Goal: Transaction & Acquisition: Obtain resource

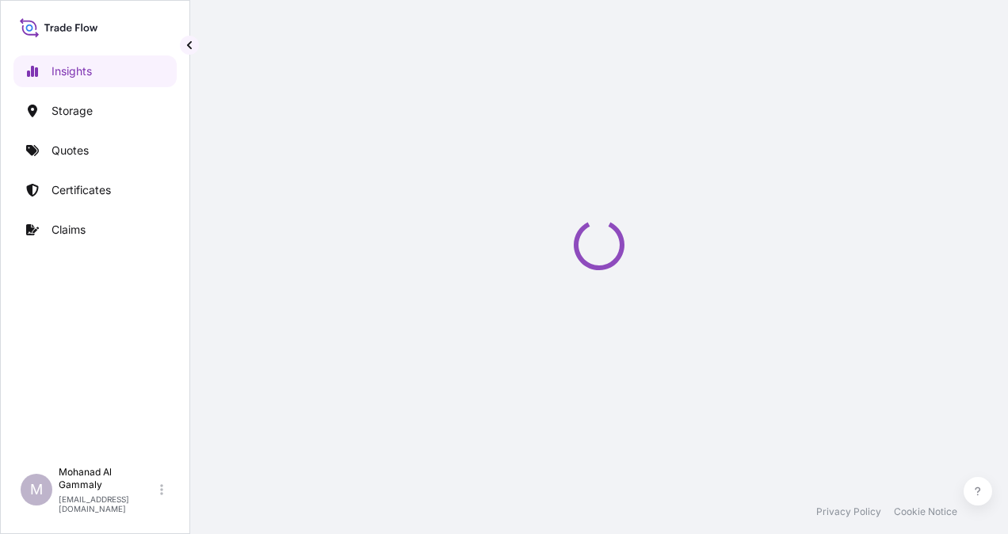
select select "2025"
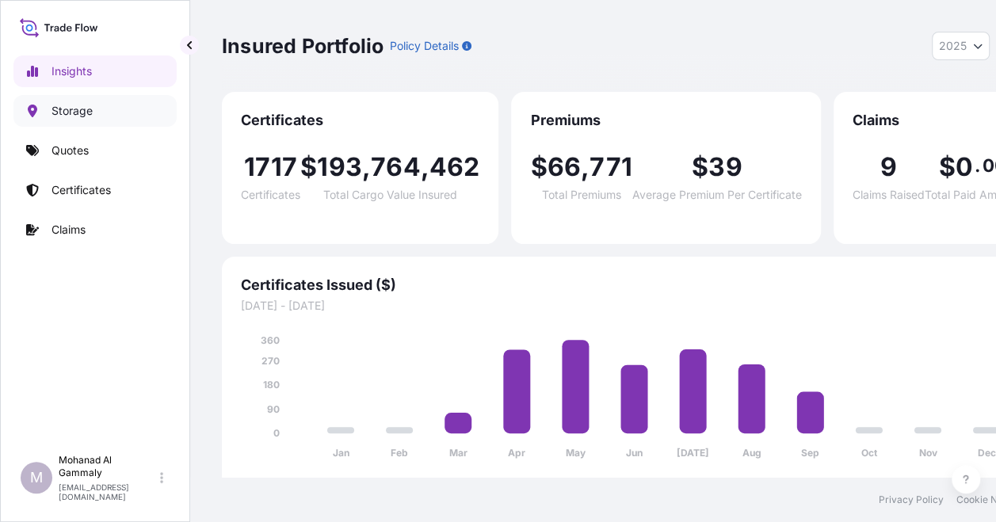
click at [70, 113] on p "Storage" at bounding box center [72, 111] width 41 height 16
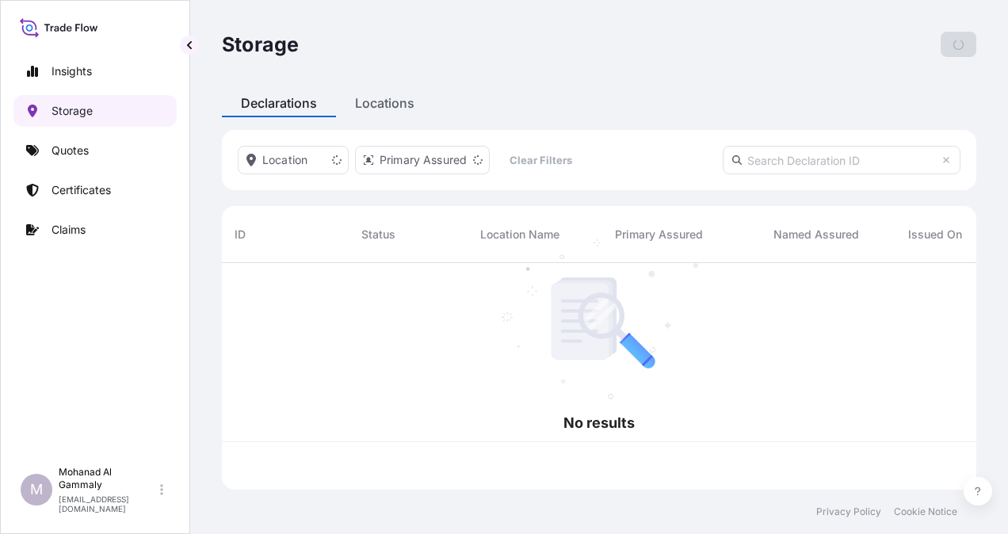
scroll to position [223, 742]
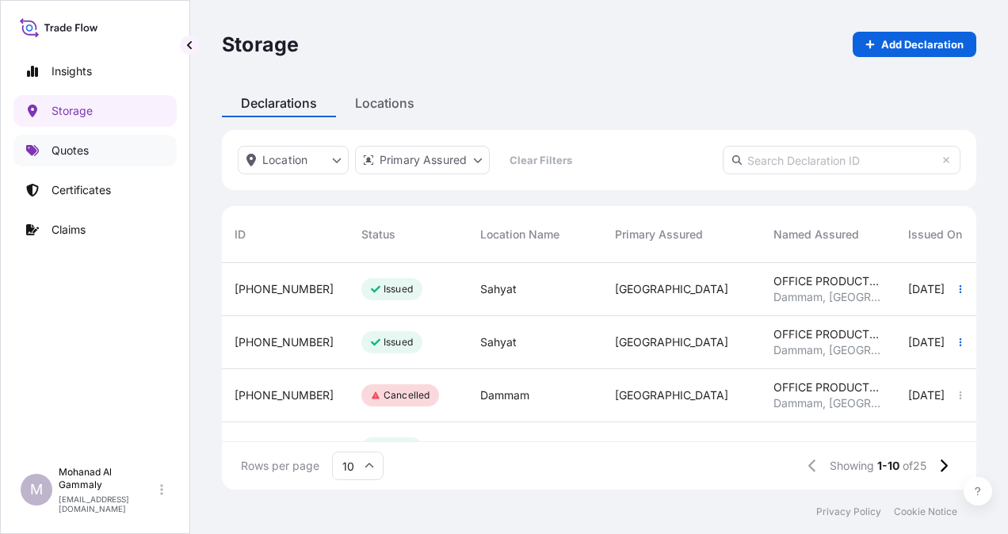
click at [55, 160] on link "Quotes" at bounding box center [94, 151] width 163 height 32
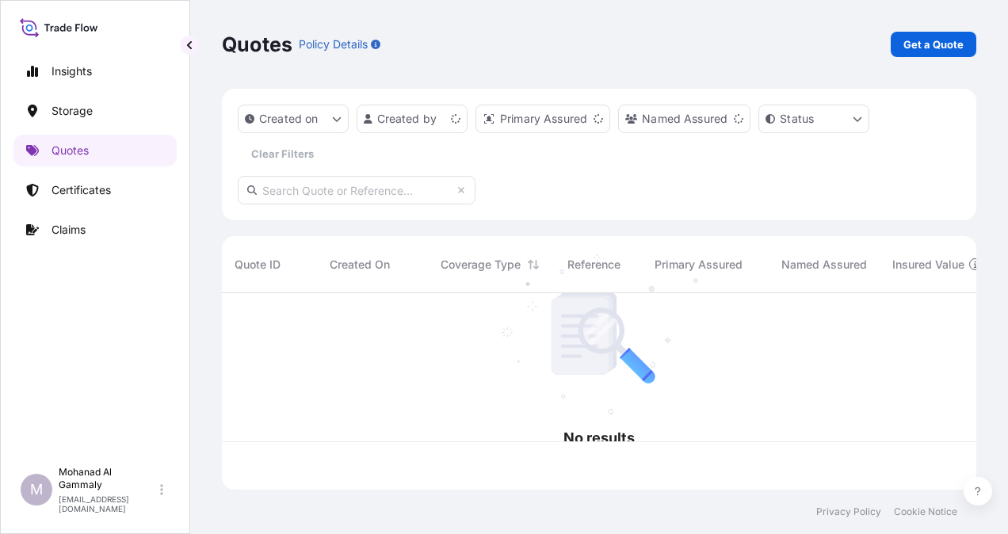
scroll to position [193, 742]
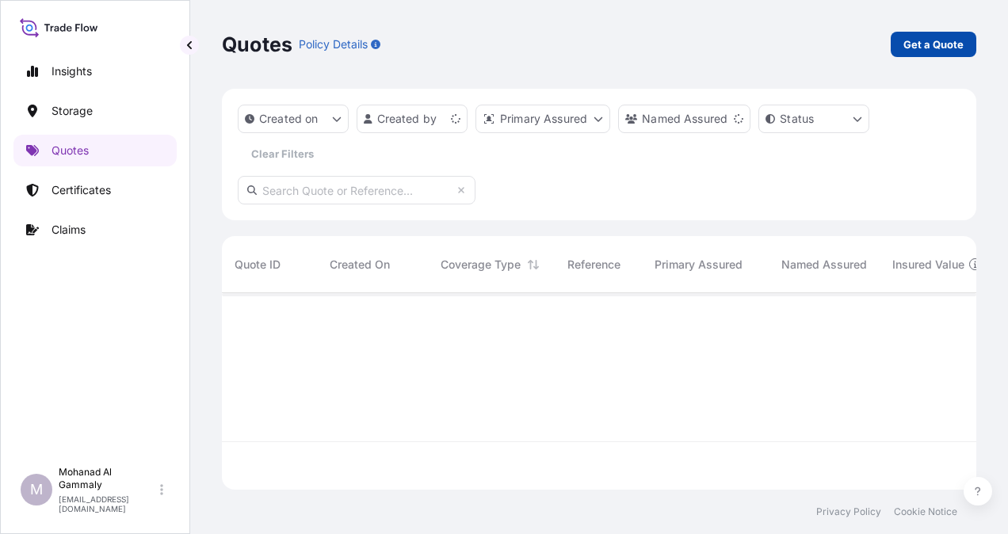
click at [914, 44] on p "Get a Quote" at bounding box center [933, 44] width 60 height 16
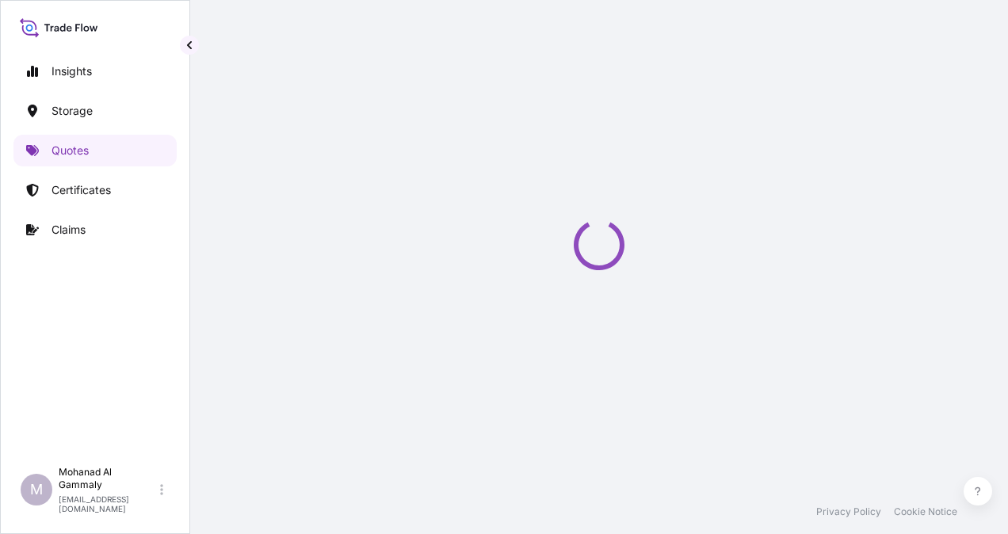
select select "Water"
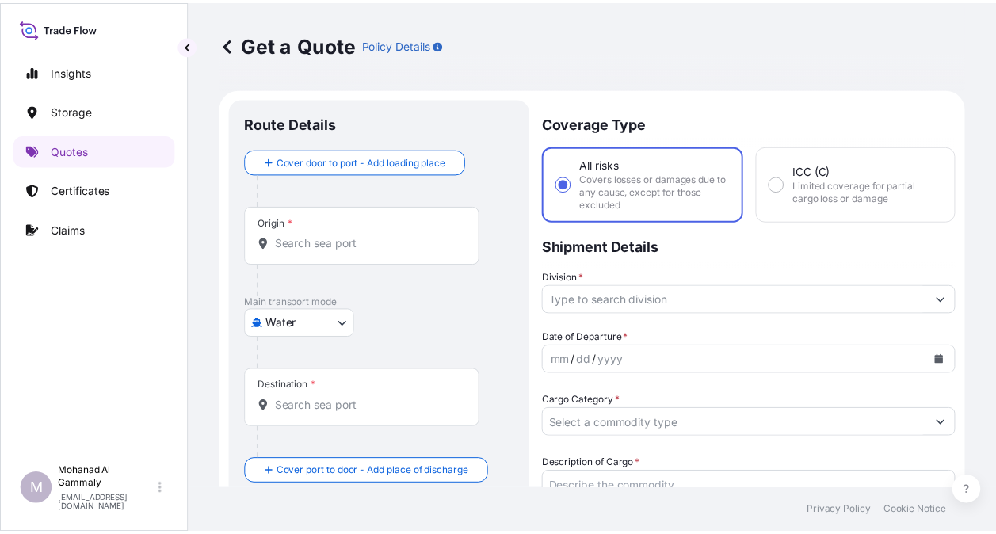
scroll to position [25, 0]
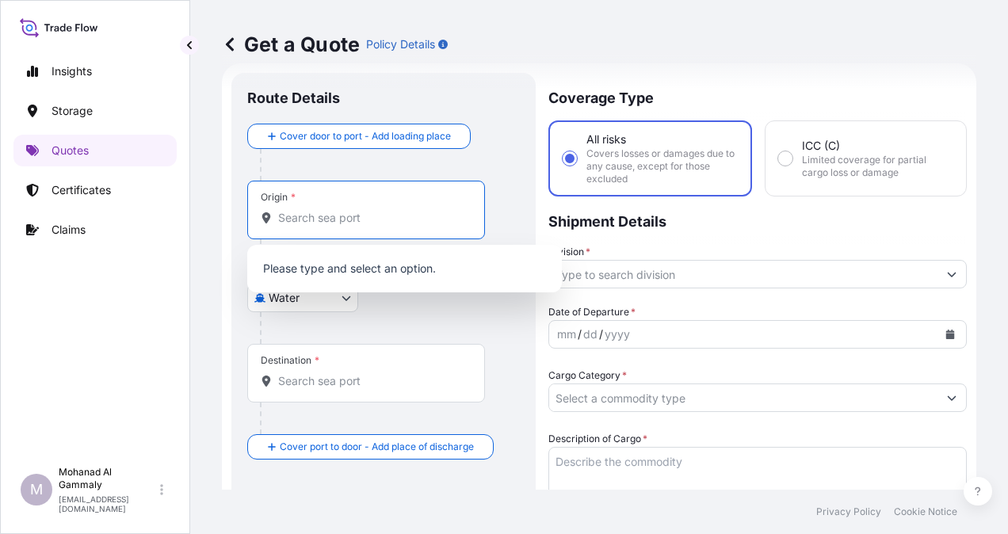
click at [347, 214] on input "Origin *" at bounding box center [371, 218] width 187 height 16
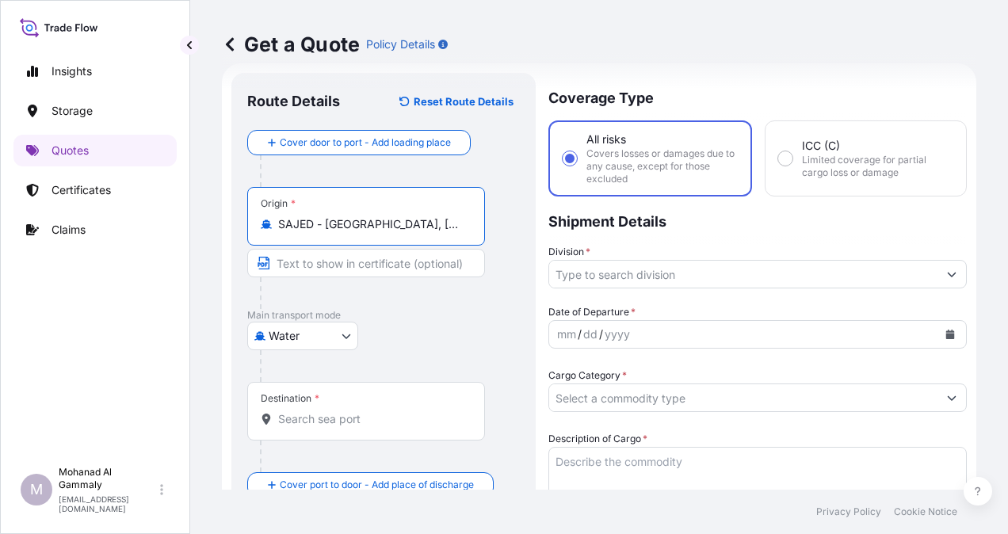
type input "SAJED - [GEOGRAPHIC_DATA], [GEOGRAPHIC_DATA]"
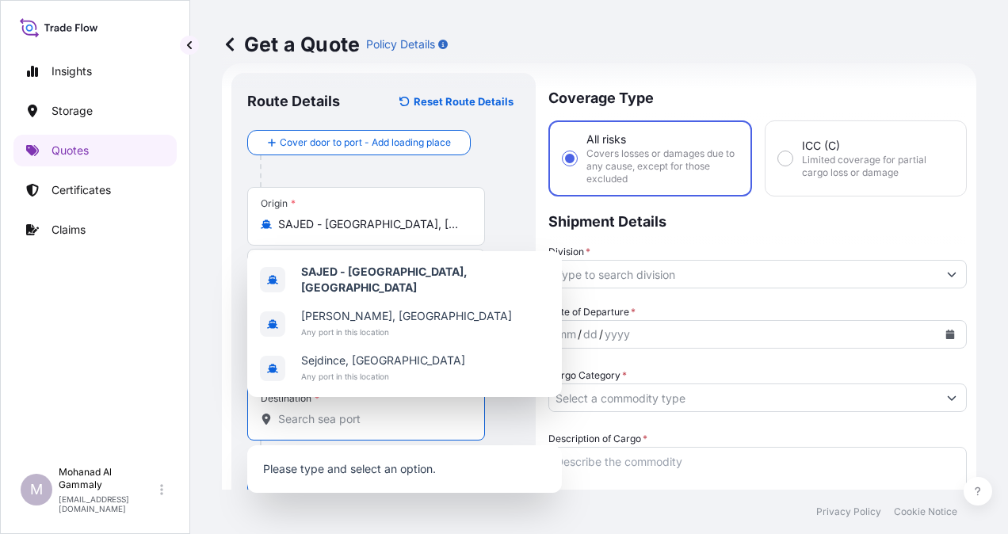
click at [372, 414] on input "Destination *" at bounding box center [371, 419] width 187 height 16
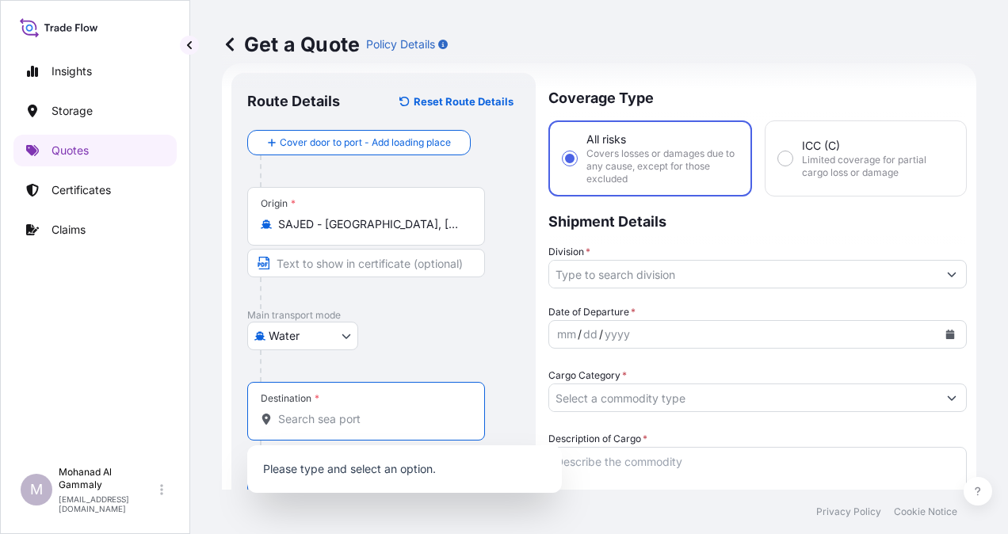
paste input "Sokhna"
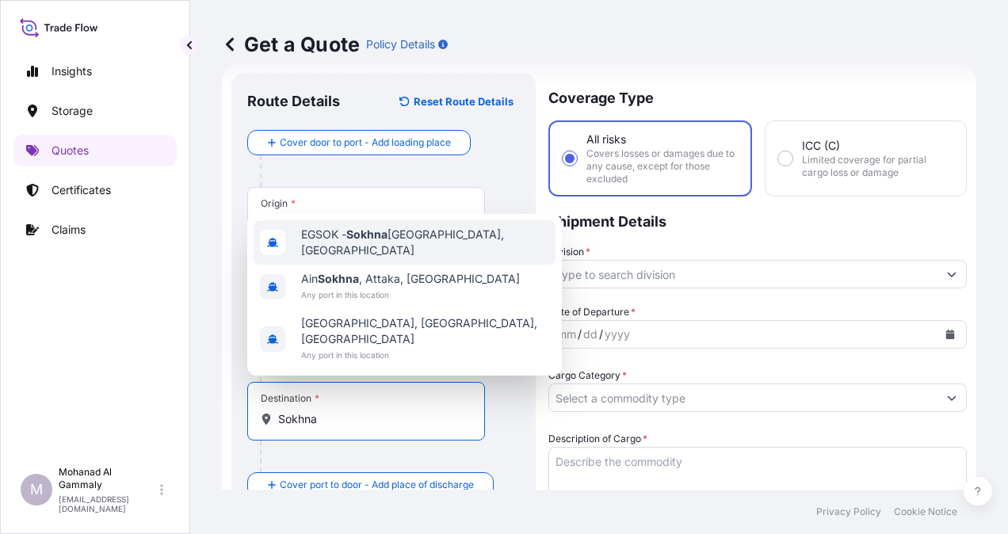
click at [347, 258] on span "EGSOK - [GEOGRAPHIC_DATA], [GEOGRAPHIC_DATA]" at bounding box center [425, 243] width 248 height 32
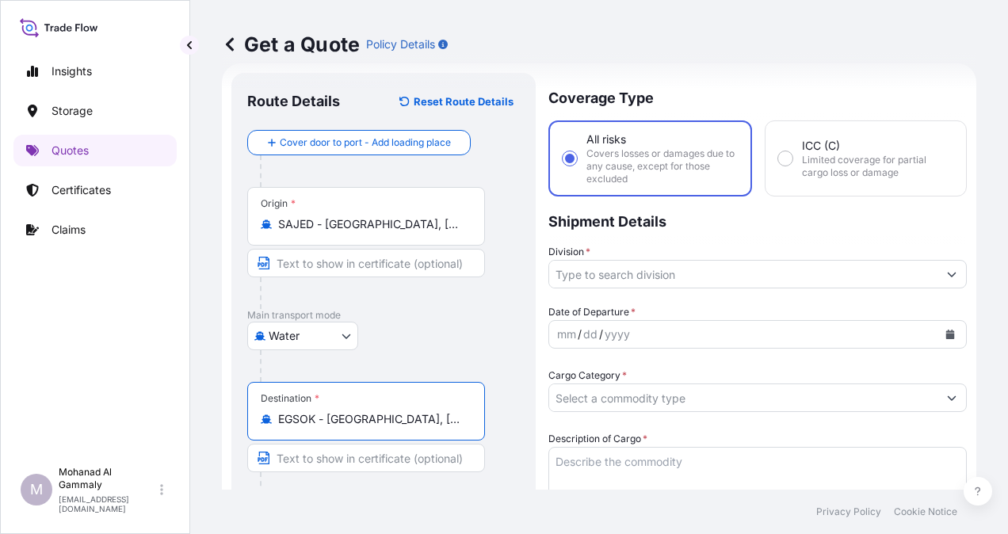
type input "EGSOK - [GEOGRAPHIC_DATA], [GEOGRAPHIC_DATA]"
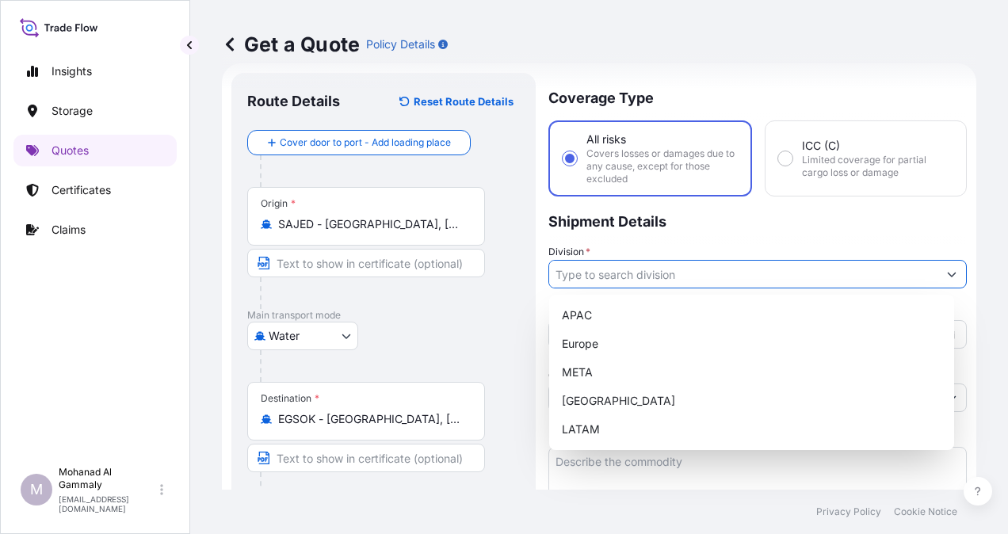
click at [948, 273] on icon "Show suggestions" at bounding box center [952, 275] width 9 height 5
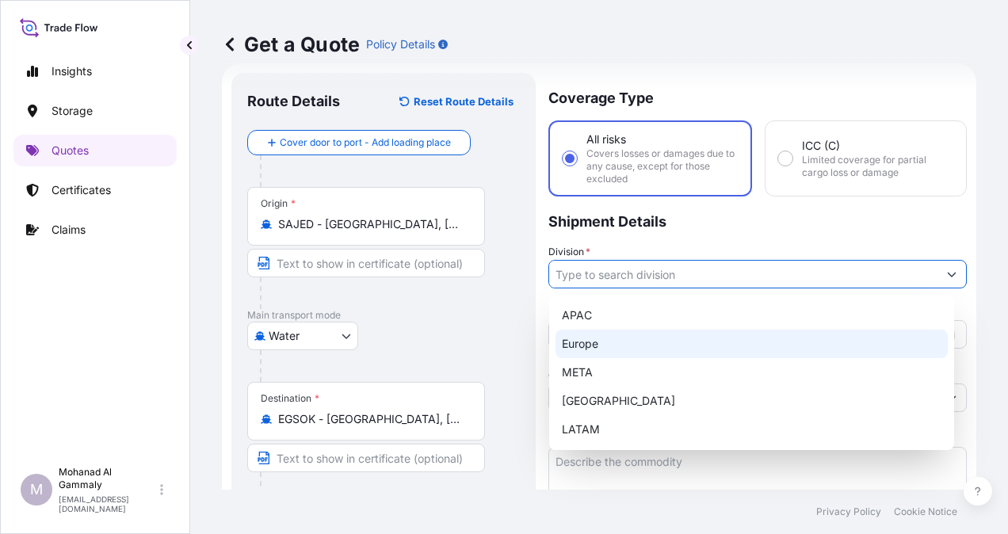
click at [597, 339] on div "Europe" at bounding box center [751, 344] width 392 height 29
type input "Europe"
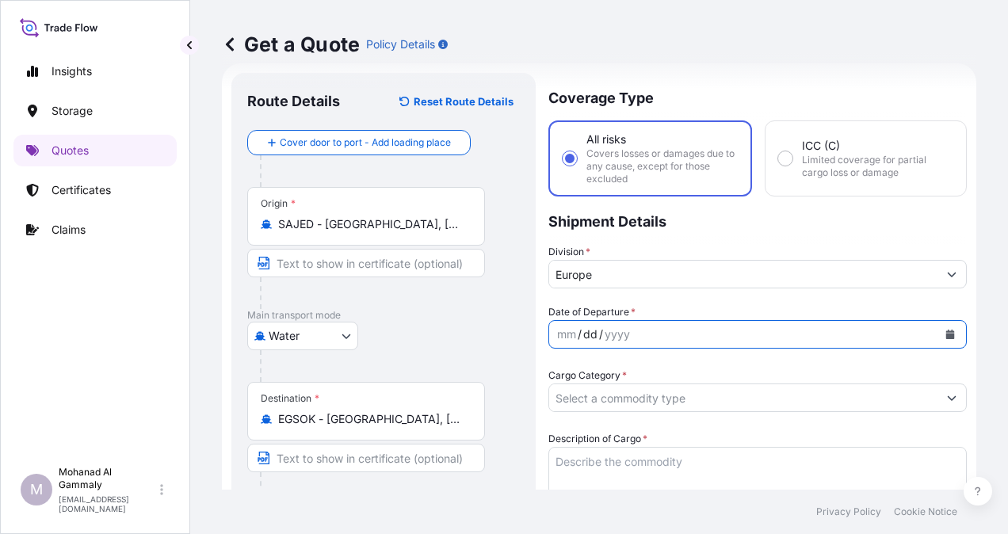
click at [597, 339] on div "dd" at bounding box center [590, 334] width 17 height 19
click at [616, 338] on div "yyyy" at bounding box center [617, 334] width 29 height 19
drag, startPoint x: 616, startPoint y: 338, endPoint x: 680, endPoint y: 333, distance: 64.4
click at [617, 338] on div "yyyy" at bounding box center [617, 334] width 29 height 19
click at [946, 334] on icon "Calendar" at bounding box center [950, 335] width 9 height 10
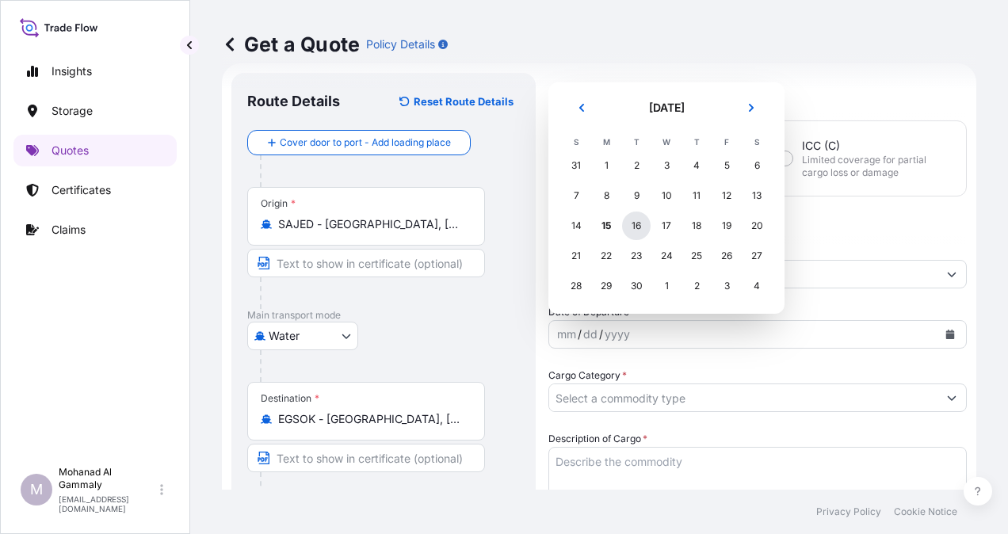
click at [635, 235] on div "16" at bounding box center [636, 226] width 29 height 29
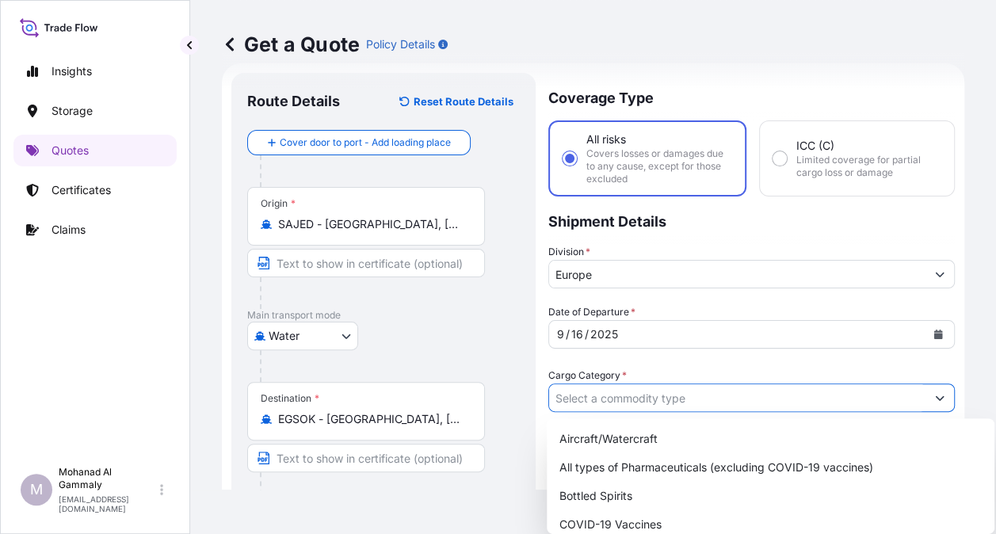
click at [692, 398] on input "Cargo Category *" at bounding box center [737, 398] width 376 height 29
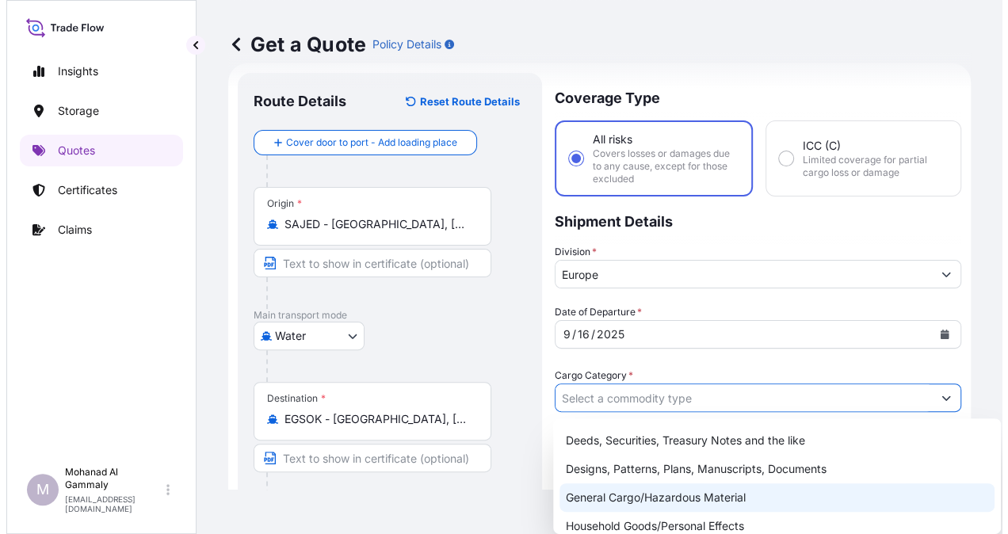
scroll to position [158, 0]
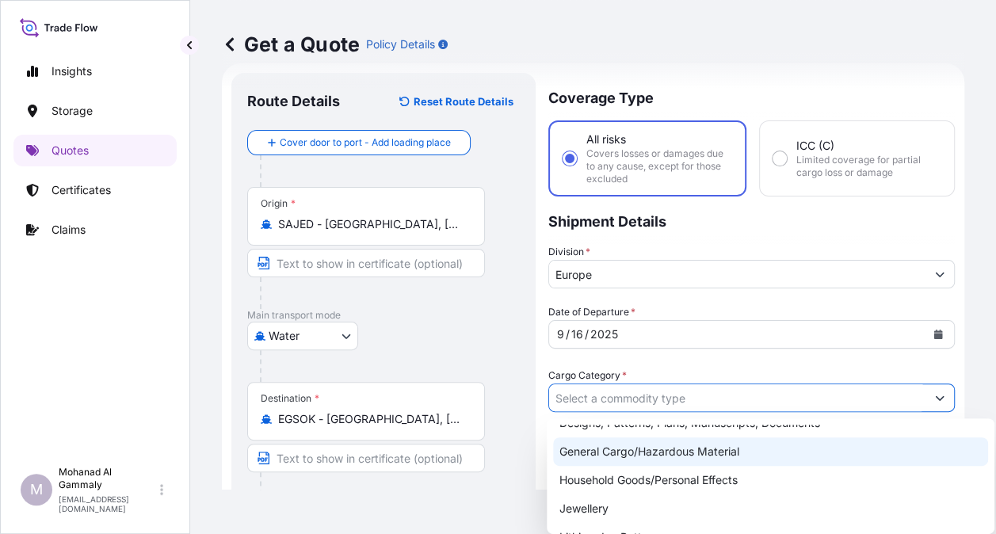
click at [622, 456] on div "General Cargo/Hazardous Material" at bounding box center [770, 451] width 435 height 29
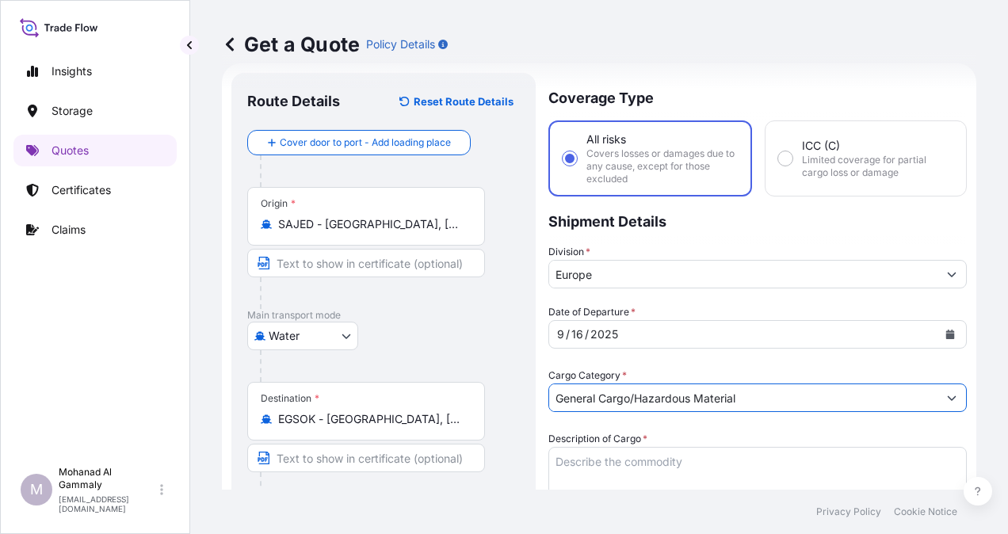
scroll to position [105, 0]
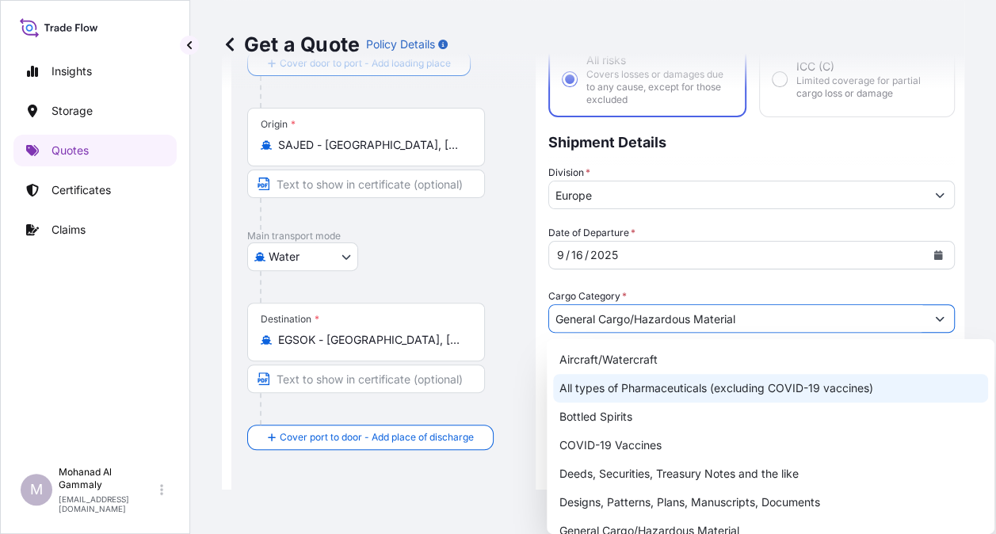
click at [666, 387] on div "All types of Pharmaceuticals (excluding COVID-19 vaccines)" at bounding box center [770, 388] width 435 height 29
type input "All types of Pharmaceuticals (excluding COVID-19 vaccines)"
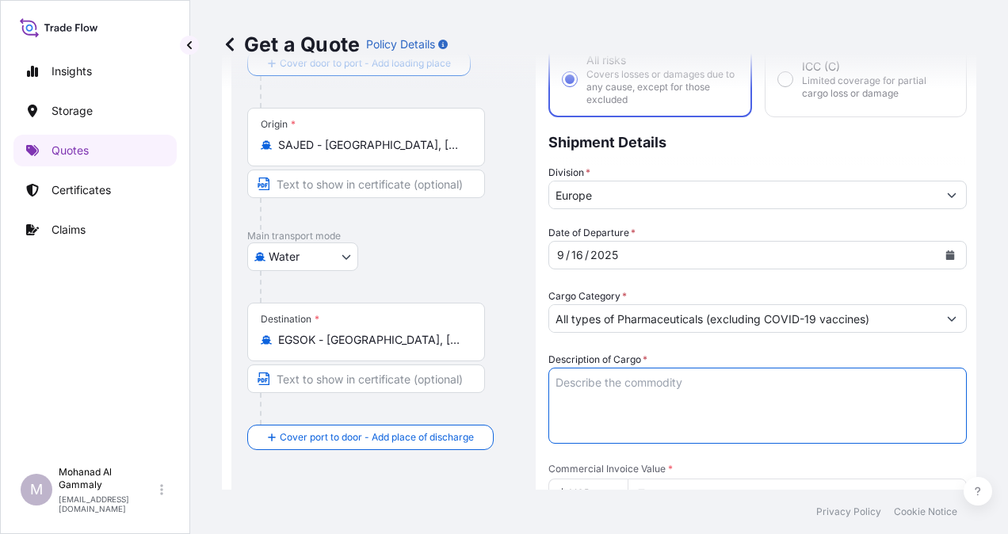
click at [640, 399] on textarea "Description of Cargo *" at bounding box center [757, 406] width 418 height 76
paste textarea "Food Items"
type textarea "Food Items"
click at [878, 130] on p "Shipment Details" at bounding box center [757, 141] width 418 height 48
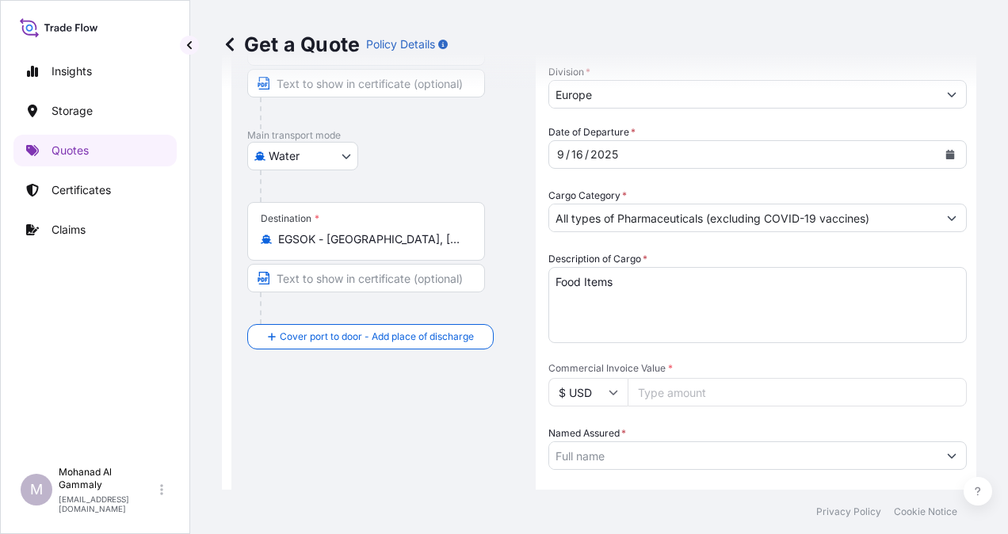
scroll to position [263, 0]
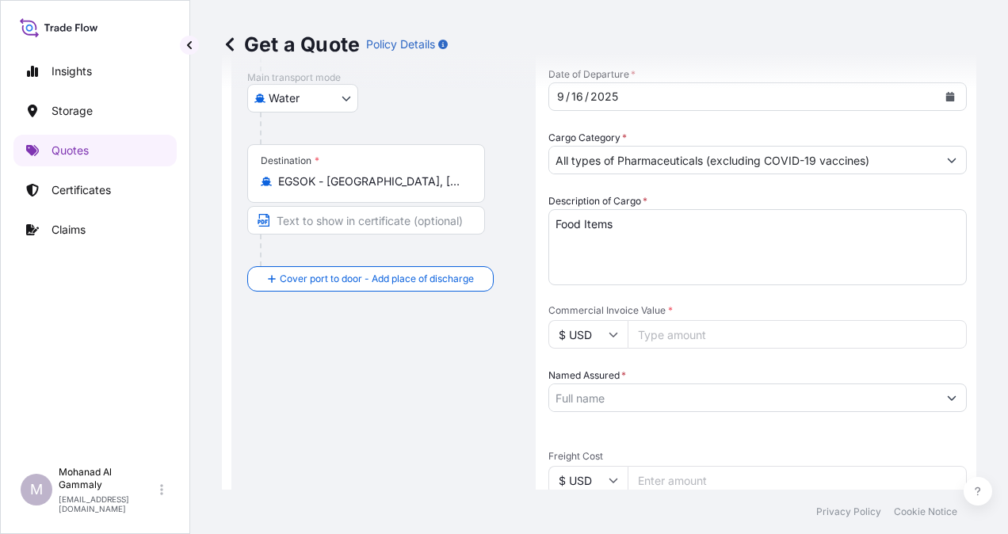
click at [680, 334] on input "Commercial Invoice Value *" at bounding box center [797, 334] width 339 height 29
type input "189126.50"
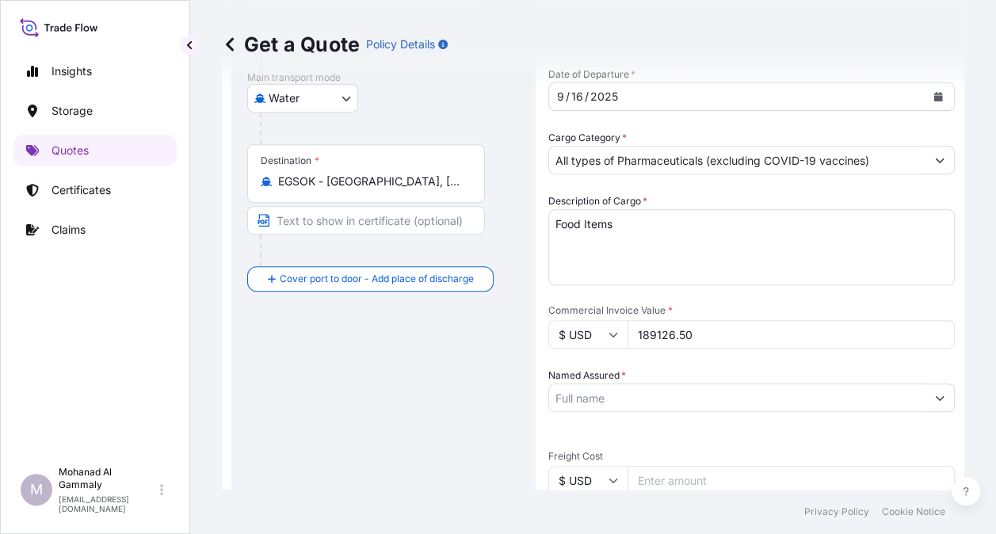
click at [662, 395] on input "Named Assured *" at bounding box center [737, 398] width 376 height 29
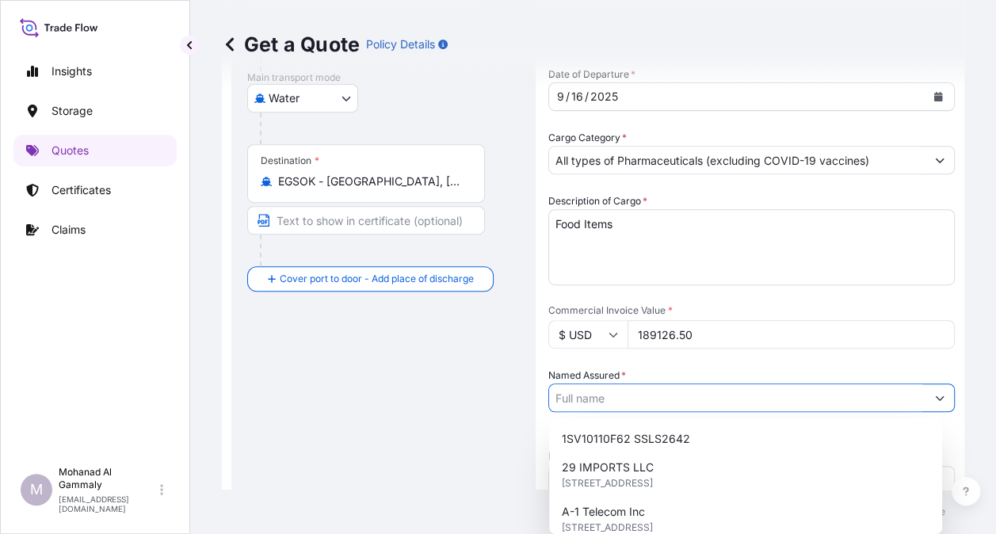
paste input "Phinehill Arabia Food Ltd"
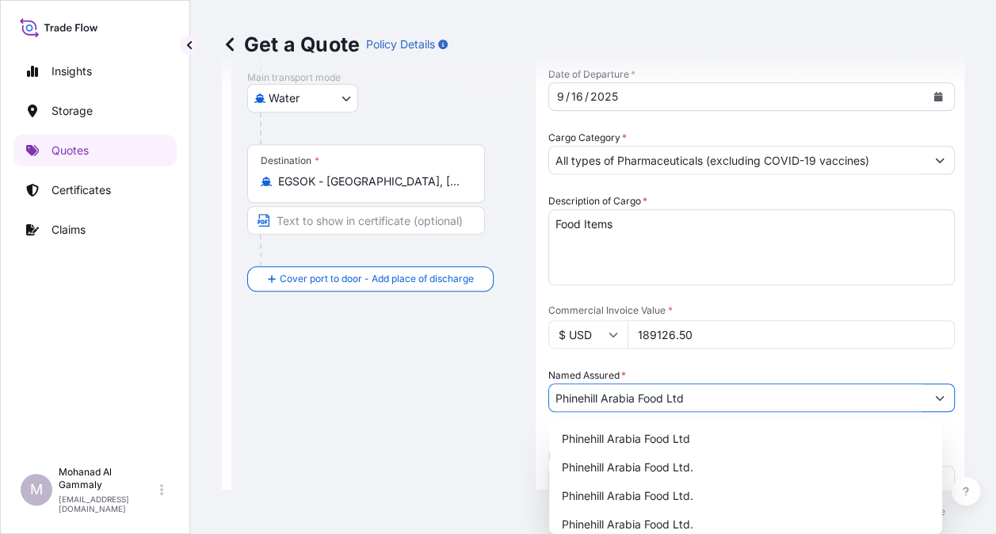
type input "Phinehill Arabia Food Ltd"
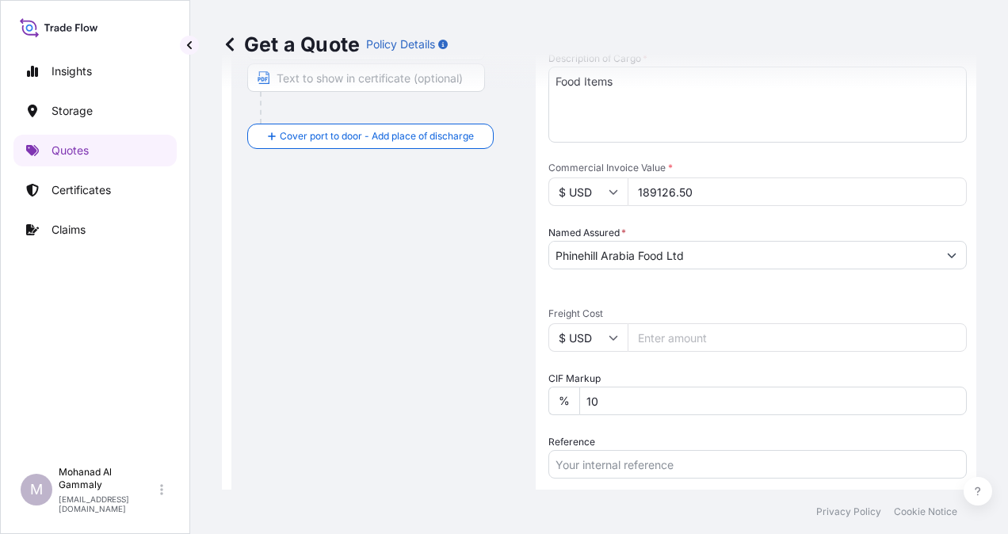
scroll to position [422, 0]
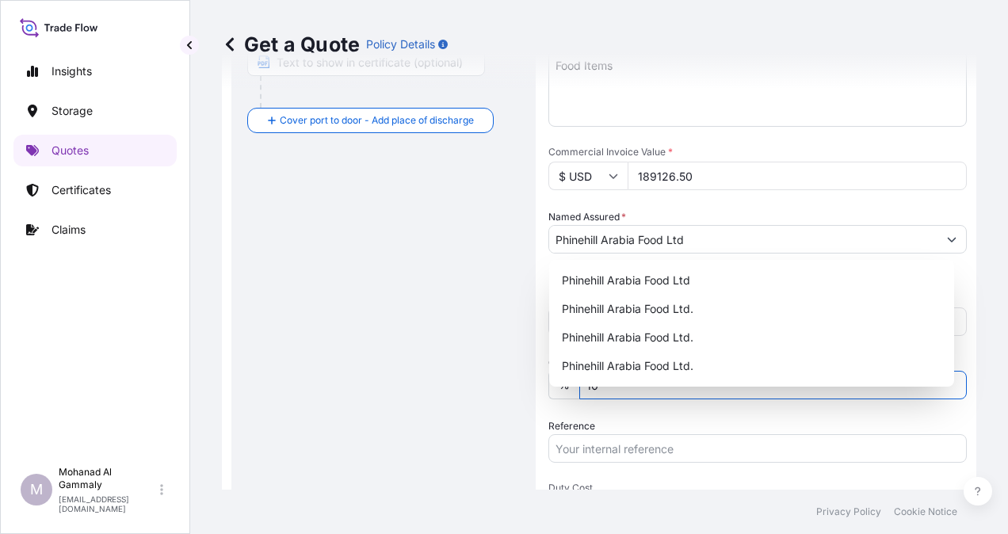
click at [639, 388] on input "10" at bounding box center [773, 385] width 388 height 29
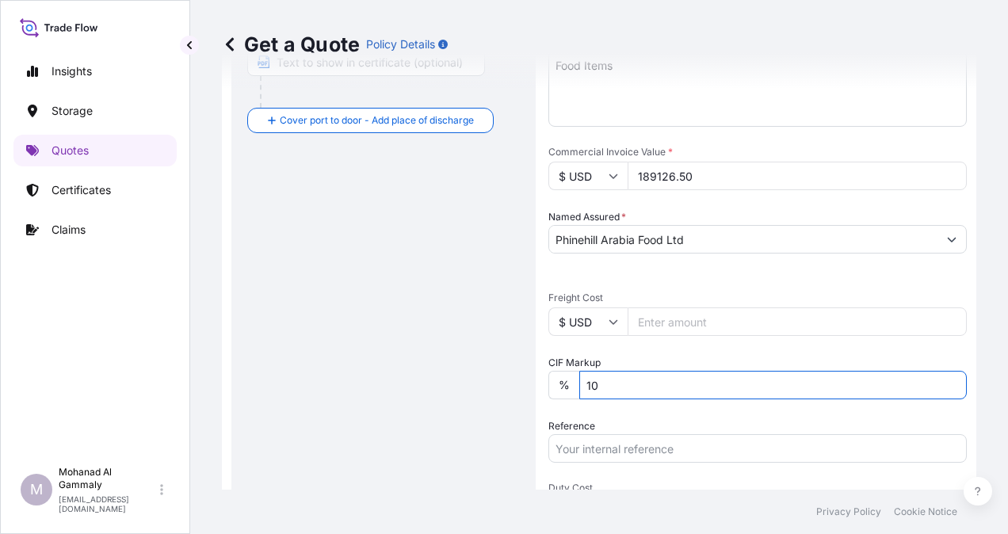
type input "1"
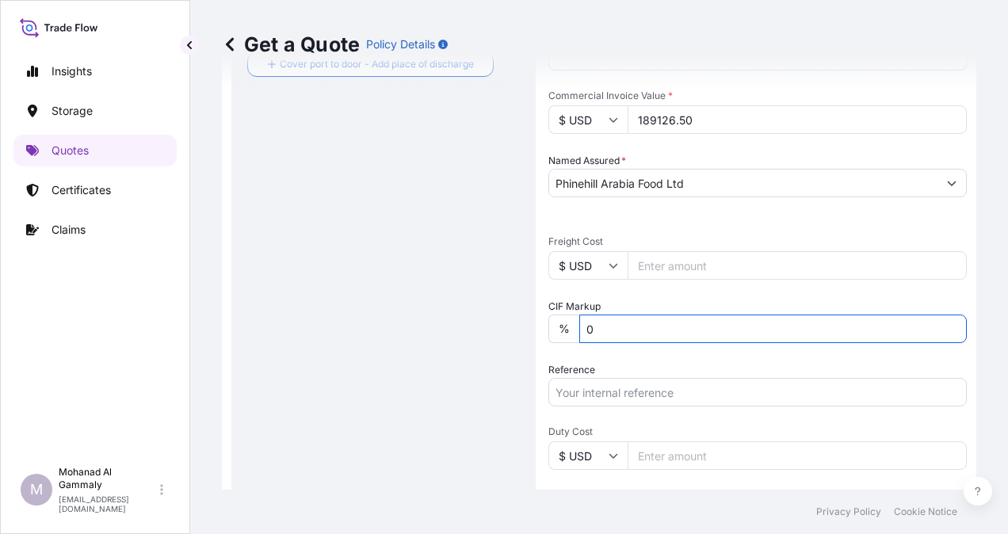
scroll to position [501, 0]
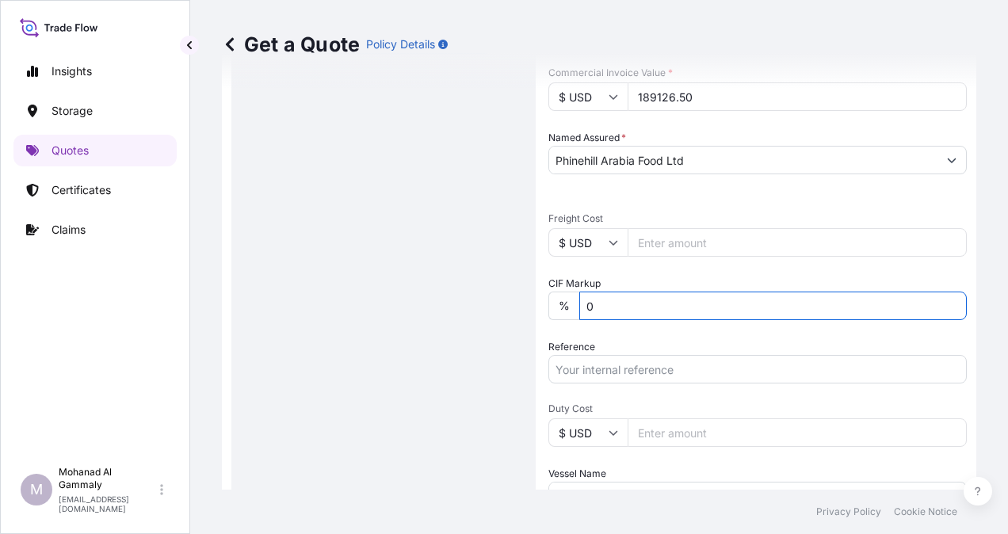
type input "0"
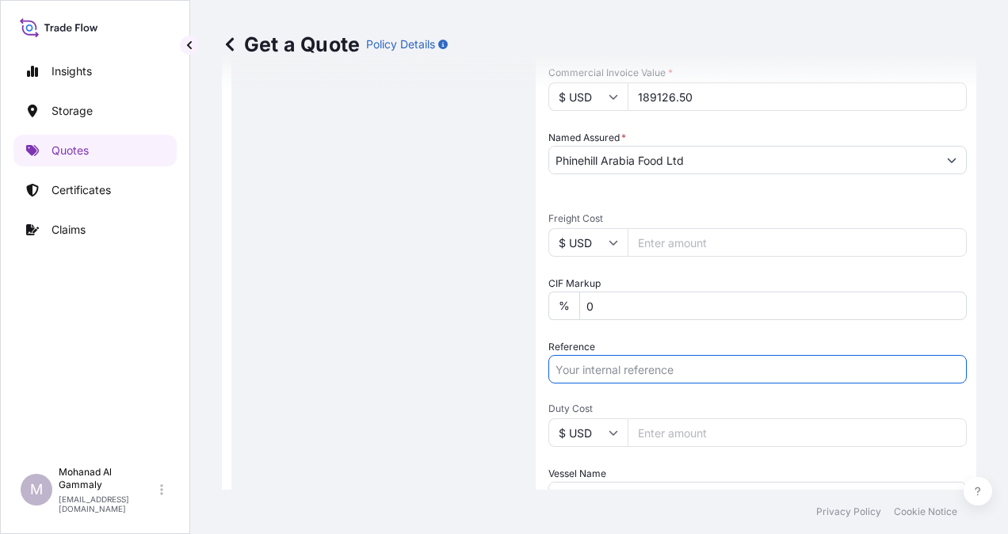
click at [603, 368] on input "Reference" at bounding box center [757, 369] width 418 height 29
paste input "3315243526"
click at [689, 359] on input "3315243526" at bounding box center [757, 369] width 418 height 29
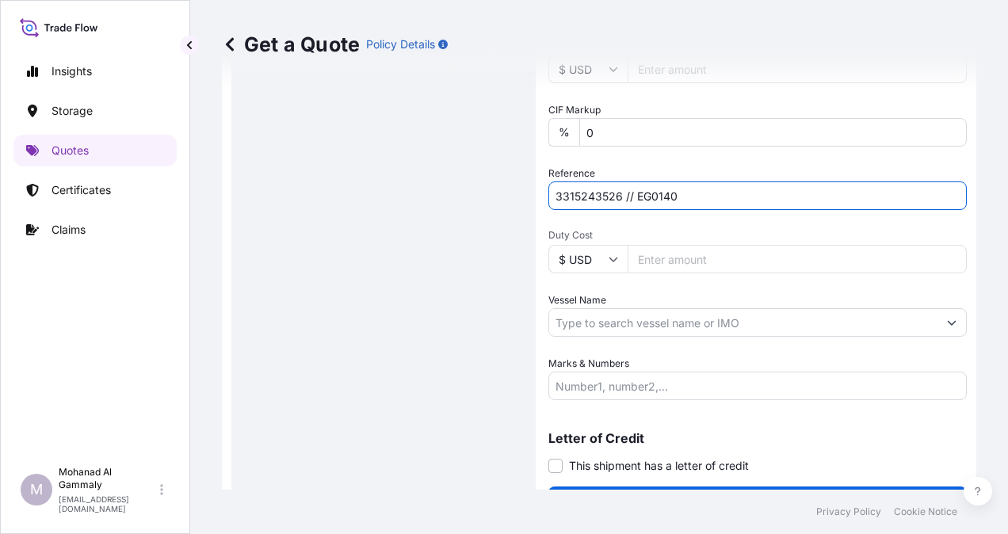
scroll to position [712, 0]
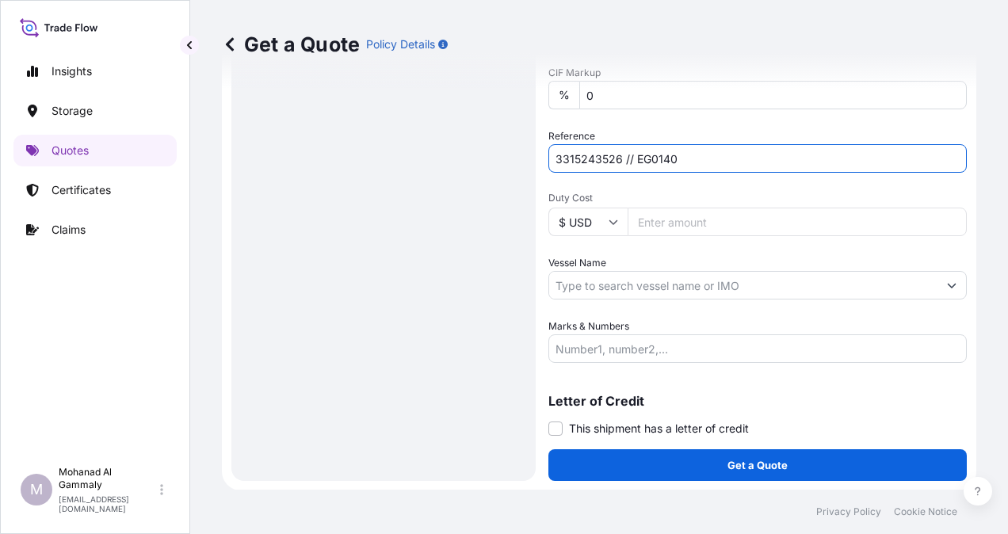
type input "3315243526 // EG0140"
click at [617, 292] on input "Vessel Name" at bounding box center [743, 285] width 388 height 29
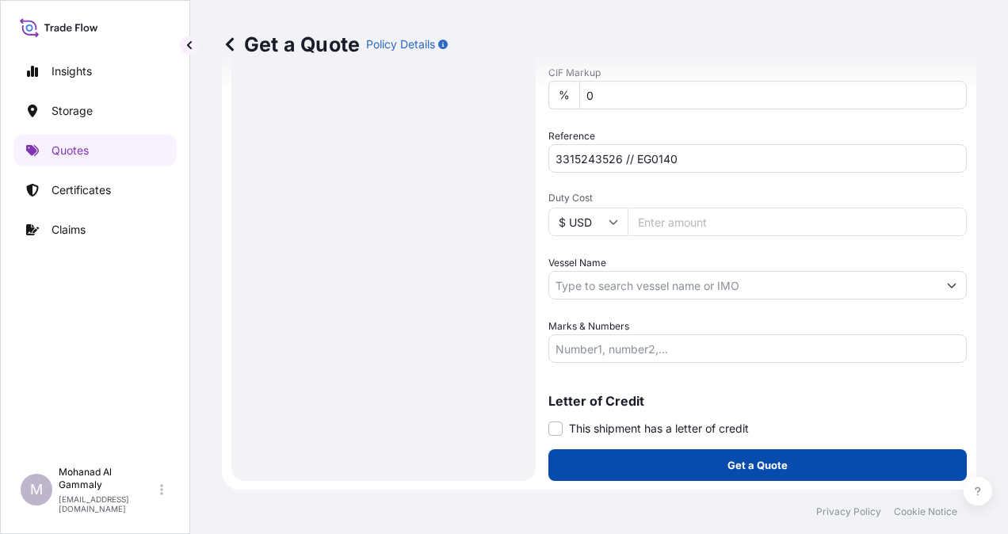
click at [781, 464] on p "Get a Quote" at bounding box center [757, 465] width 60 height 16
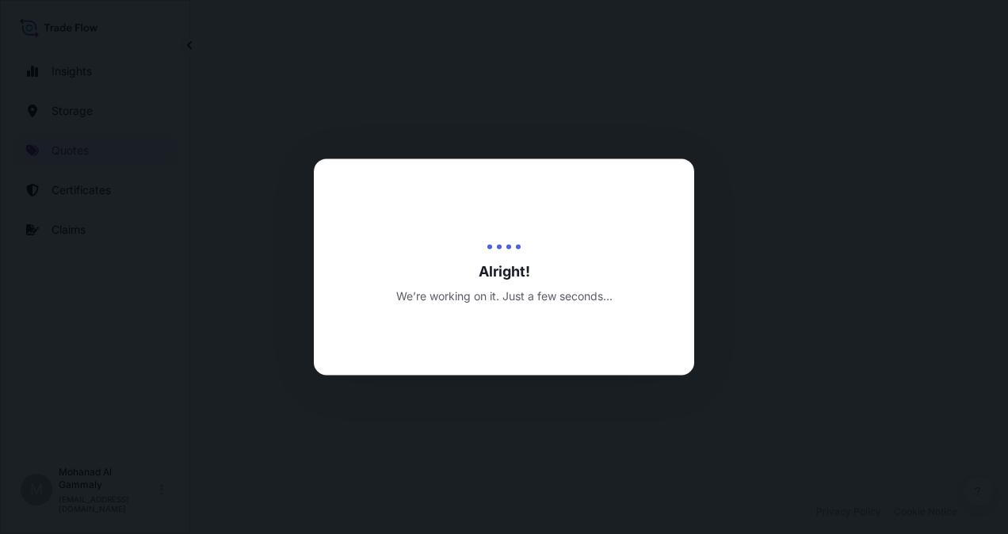
select select "Water"
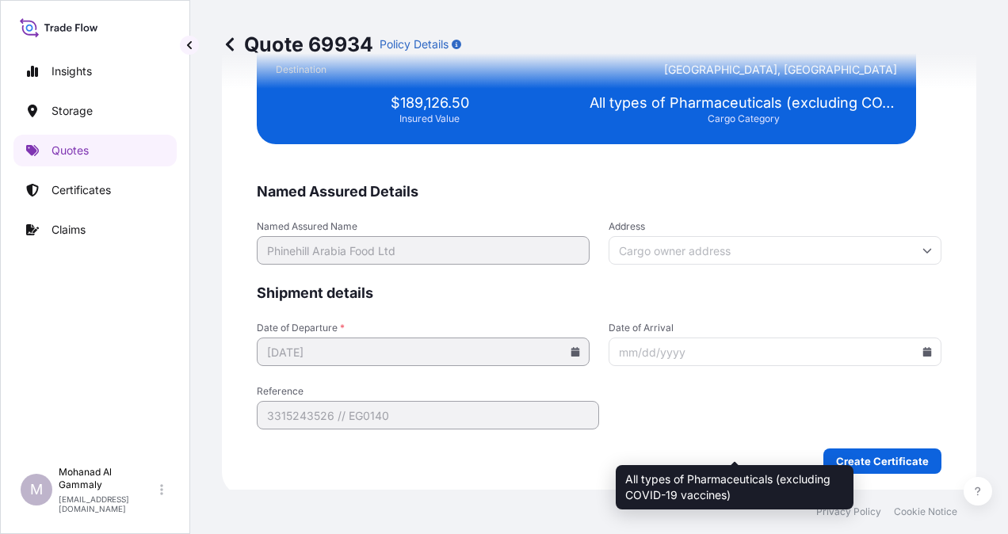
scroll to position [3885, 0]
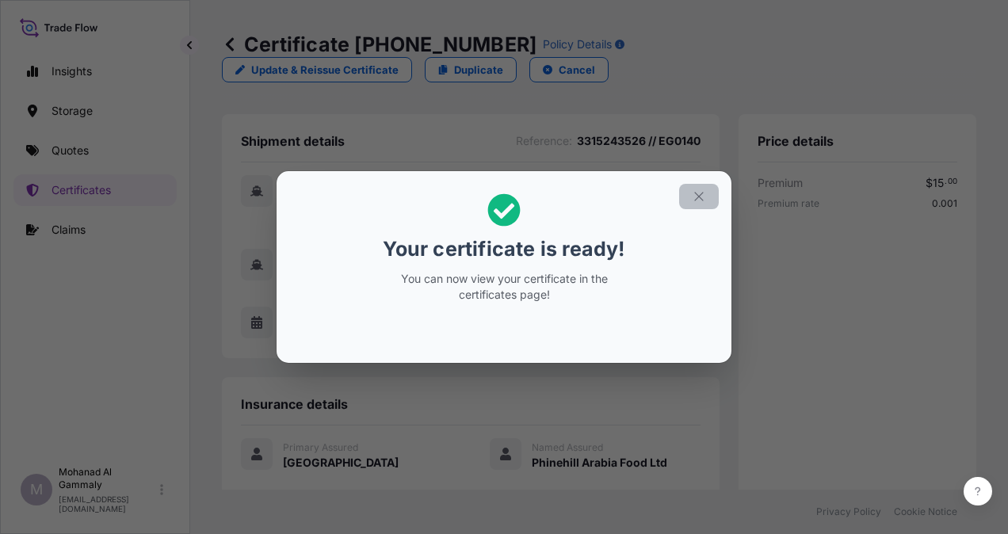
click at [710, 197] on button "button" at bounding box center [699, 196] width 40 height 25
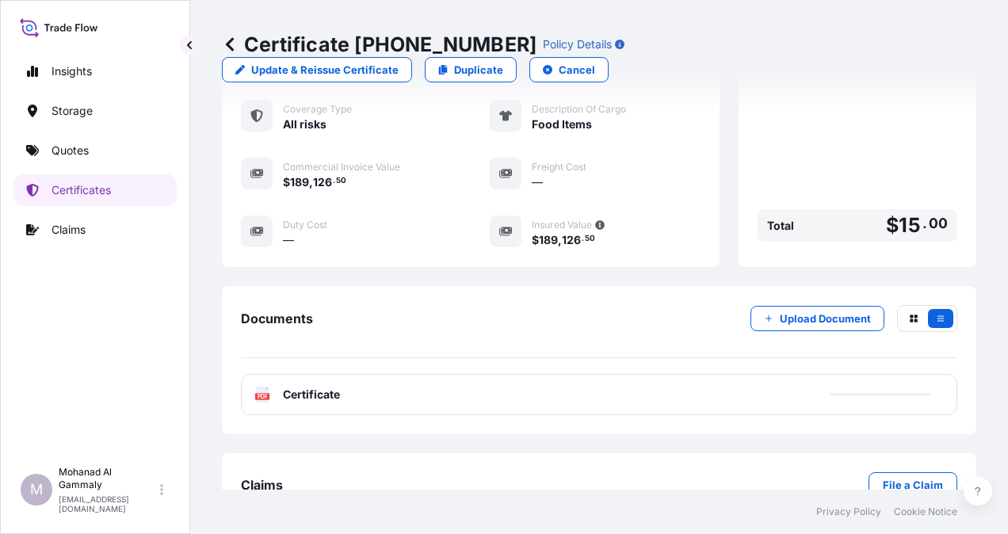
scroll to position [410, 0]
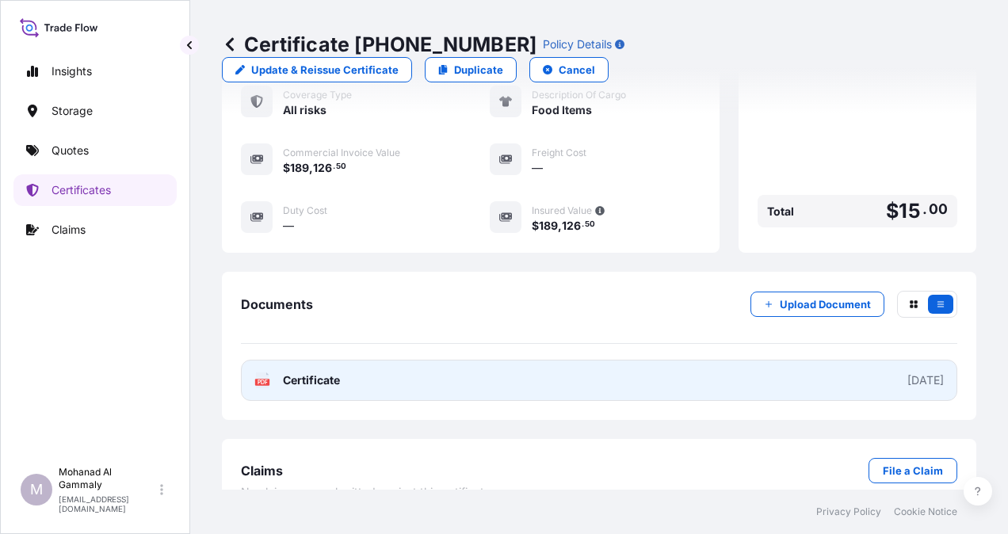
click at [824, 360] on link "PDF Certificate [DATE]" at bounding box center [599, 380] width 716 height 41
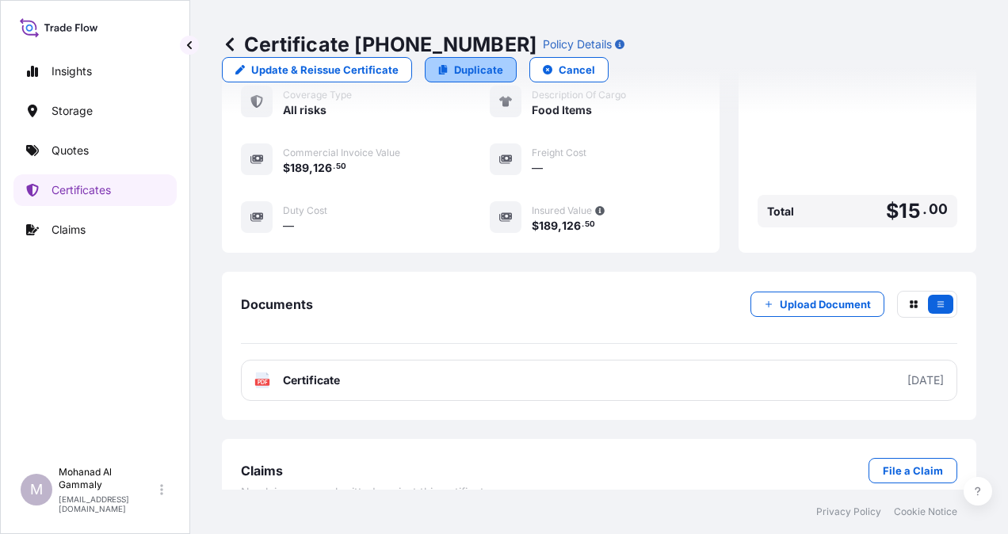
click at [503, 62] on p "Duplicate" at bounding box center [478, 70] width 49 height 16
select select "Water"
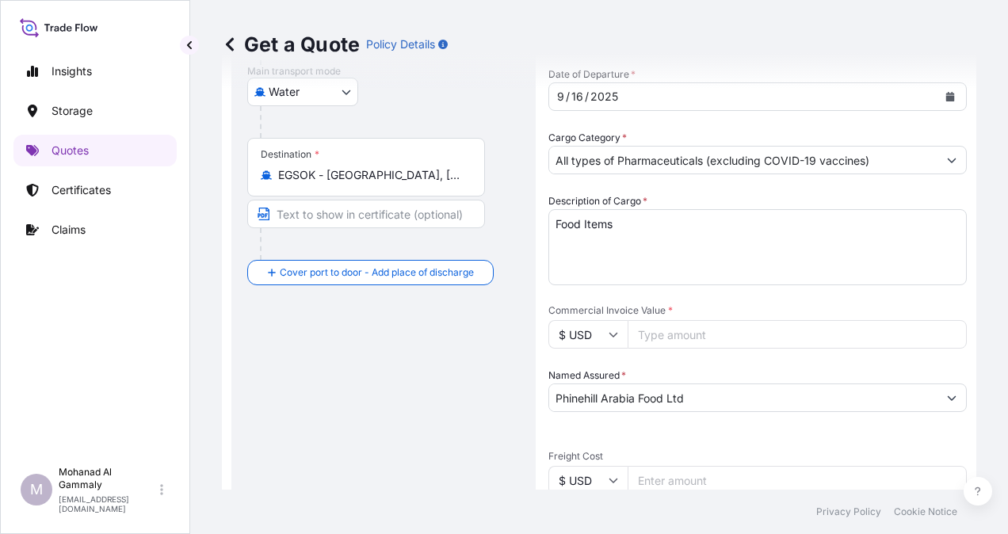
scroll to position [422, 0]
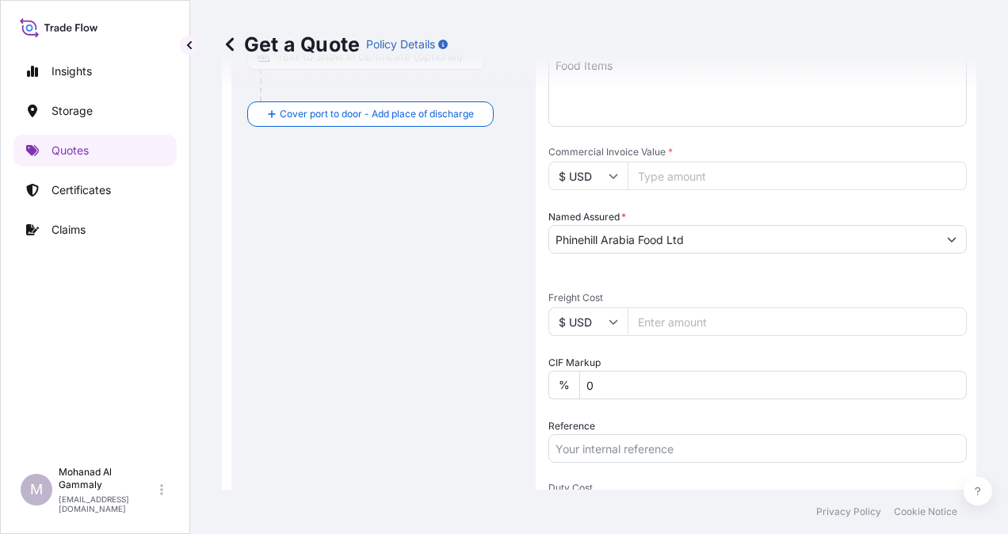
click at [691, 181] on input "Commercial Invoice Value *" at bounding box center [797, 176] width 339 height 29
type input "180446.40"
click at [685, 446] on input "Reference" at bounding box center [757, 448] width 418 height 29
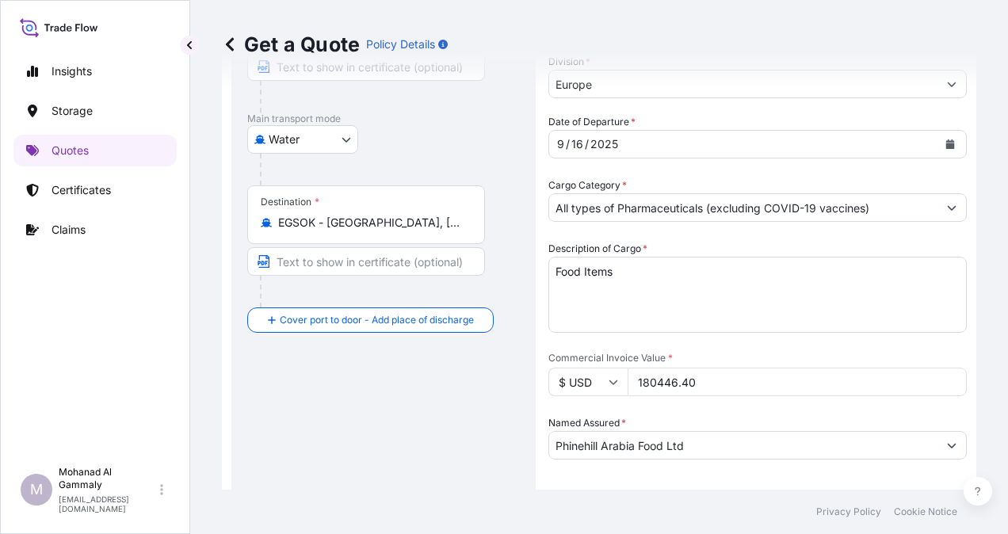
scroll to position [379, 0]
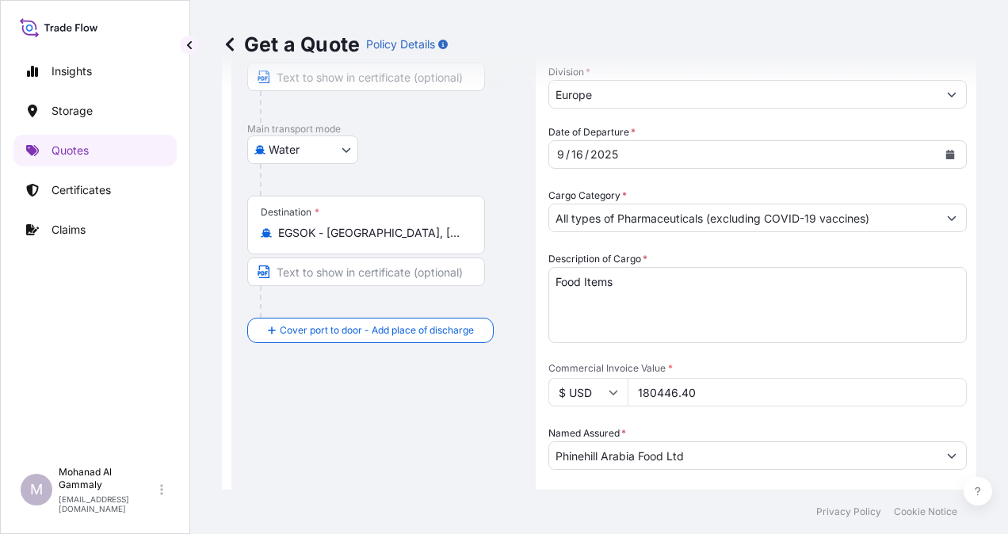
paste input "3315243526"
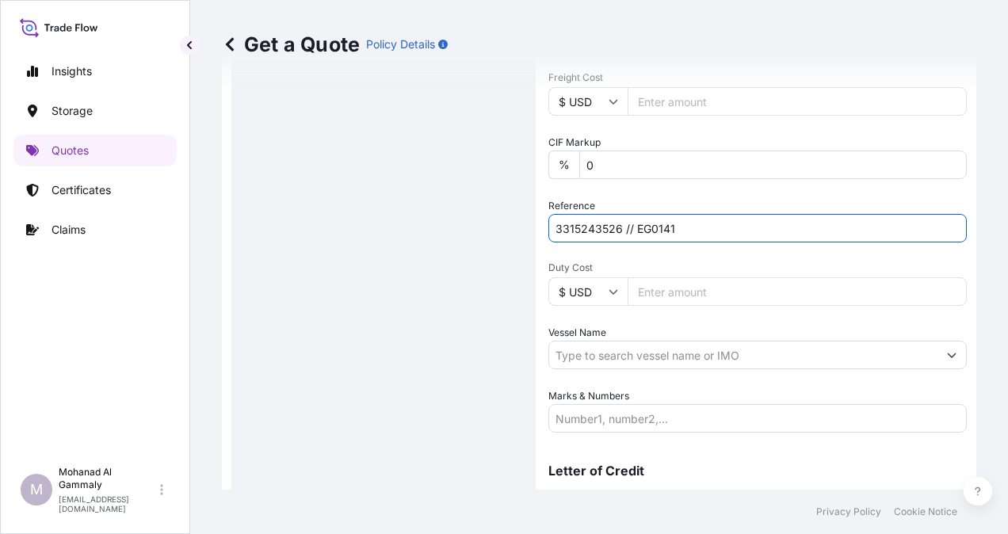
scroll to position [712, 0]
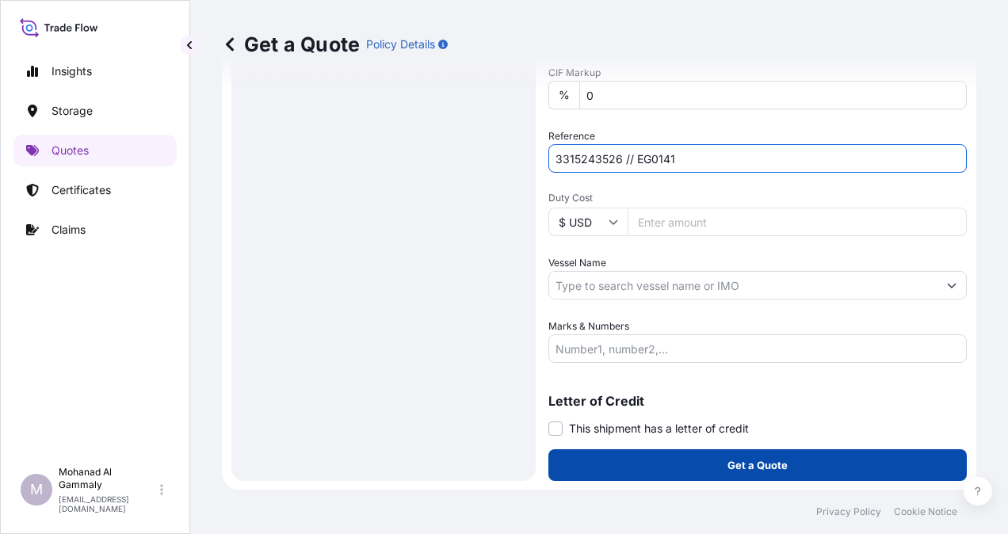
type input "3315243526 // EG0141"
click at [710, 464] on button "Get a Quote" at bounding box center [757, 465] width 418 height 32
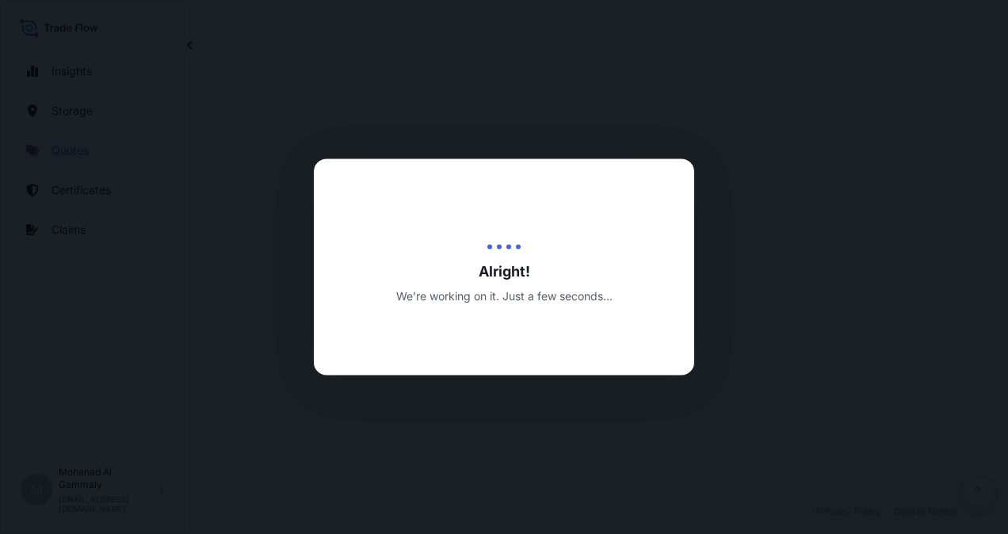
select select "Water"
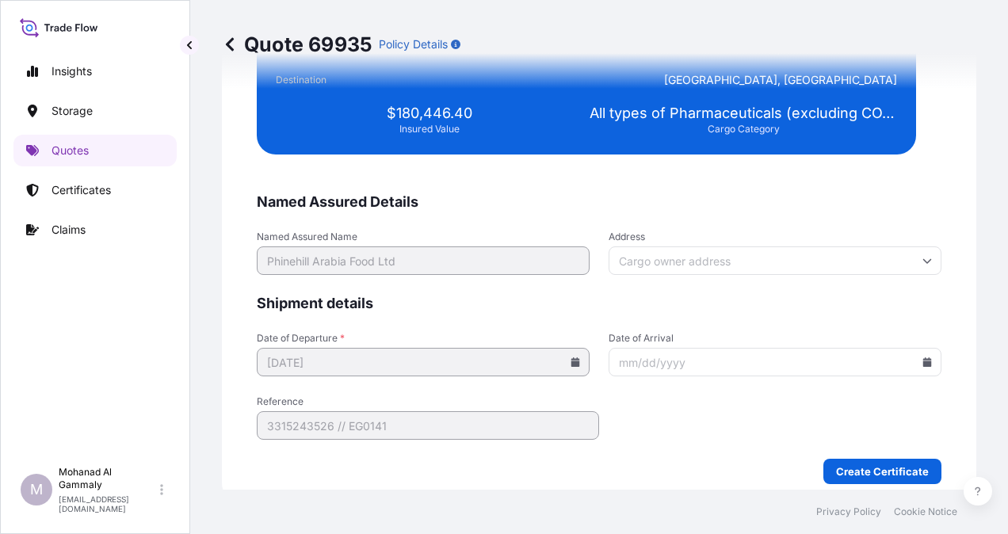
scroll to position [3885, 0]
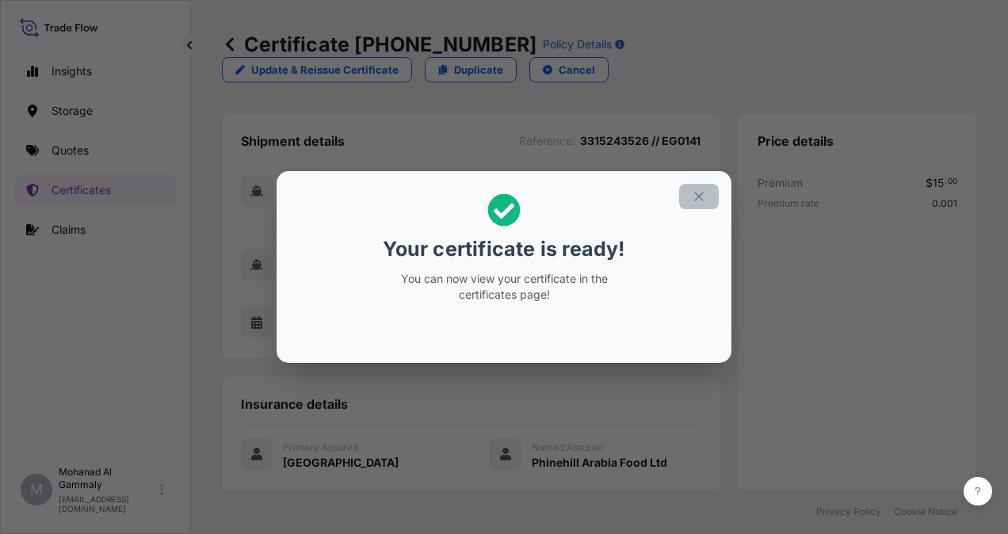
click at [700, 198] on icon "button" at bounding box center [699, 196] width 14 height 14
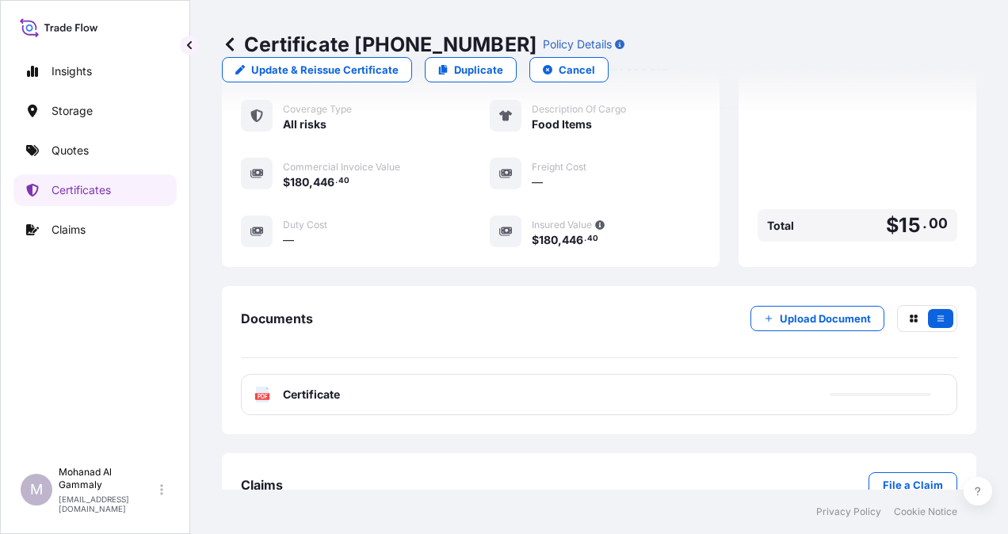
scroll to position [436, 0]
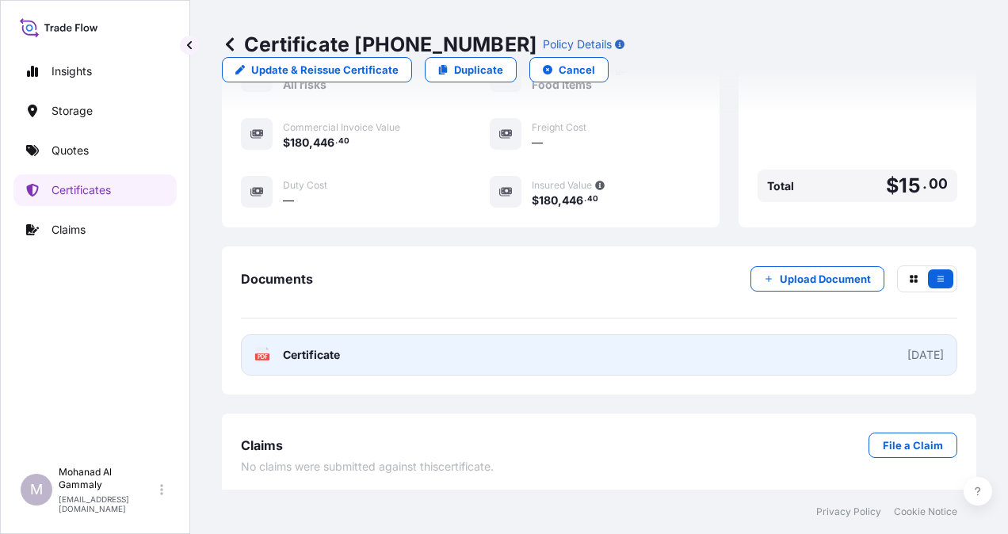
click at [918, 355] on div "[DATE]" at bounding box center [925, 355] width 36 height 16
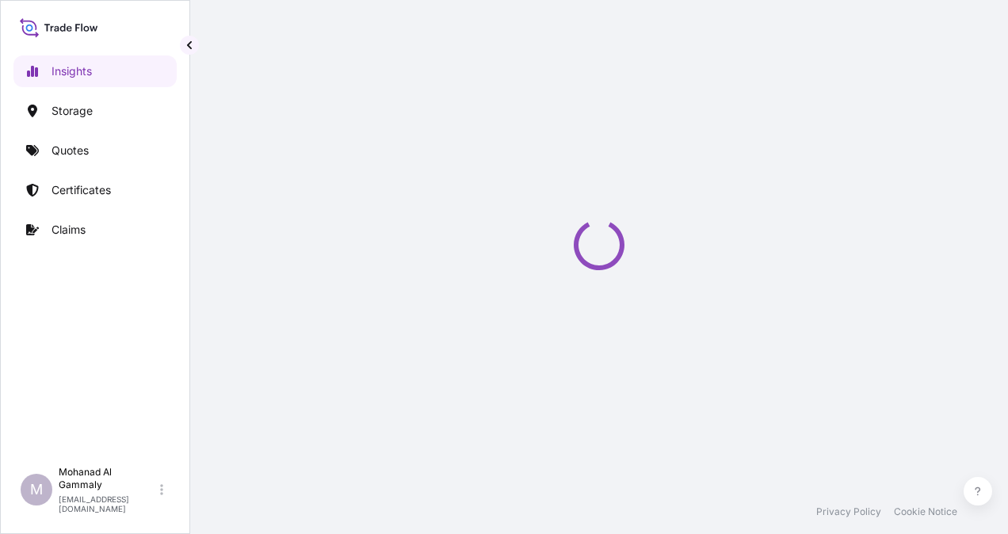
select select "2025"
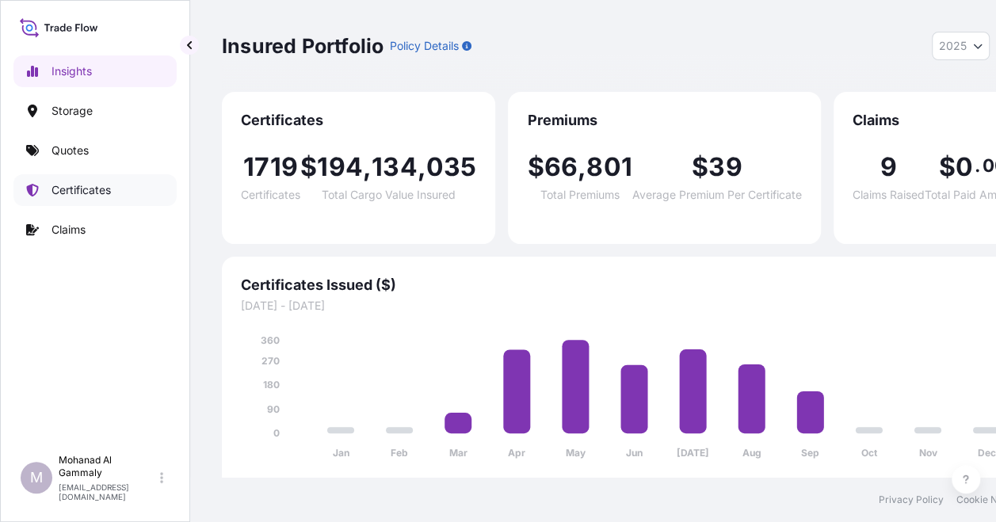
click at [99, 193] on p "Certificates" at bounding box center [81, 190] width 59 height 16
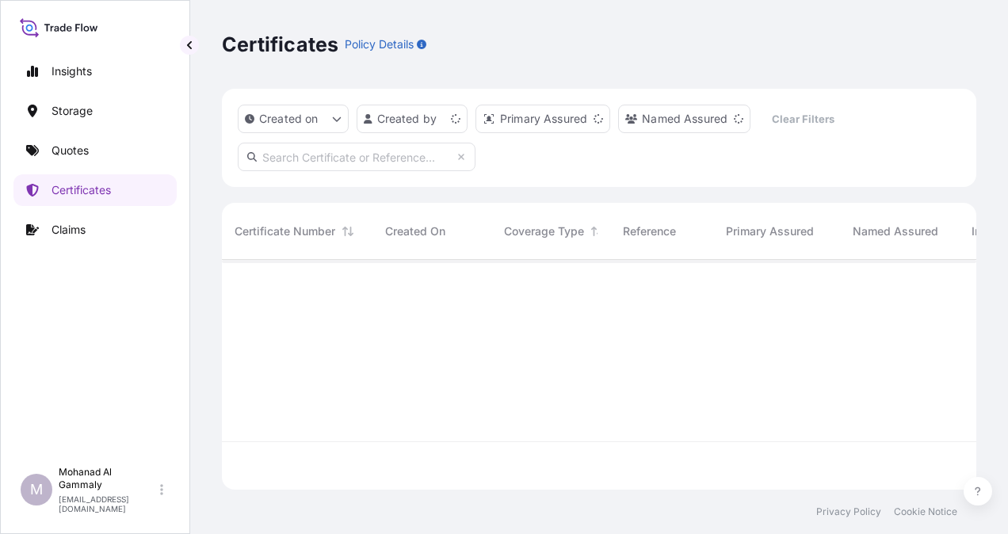
scroll to position [227, 742]
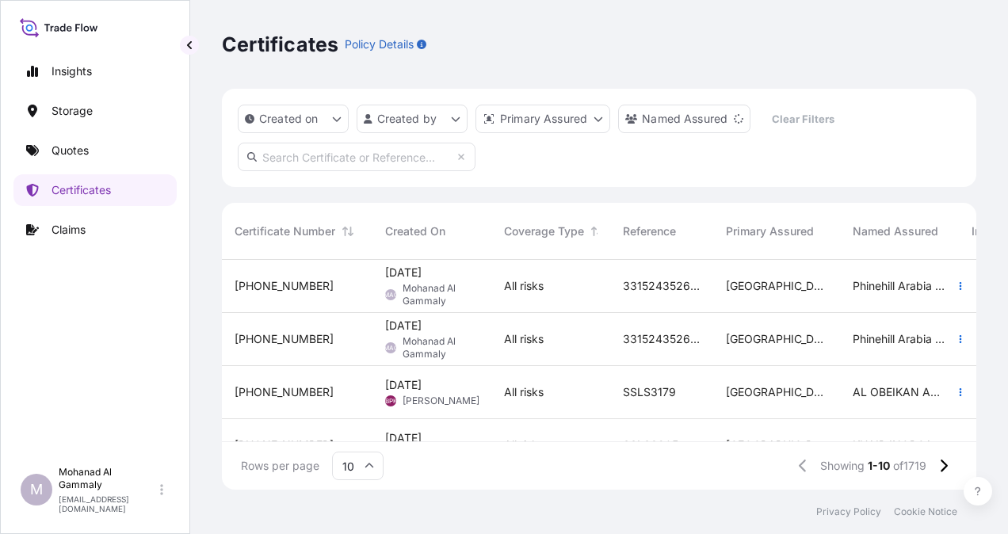
click at [268, 288] on span "[PHONE_NUMBER]" at bounding box center [284, 286] width 99 height 16
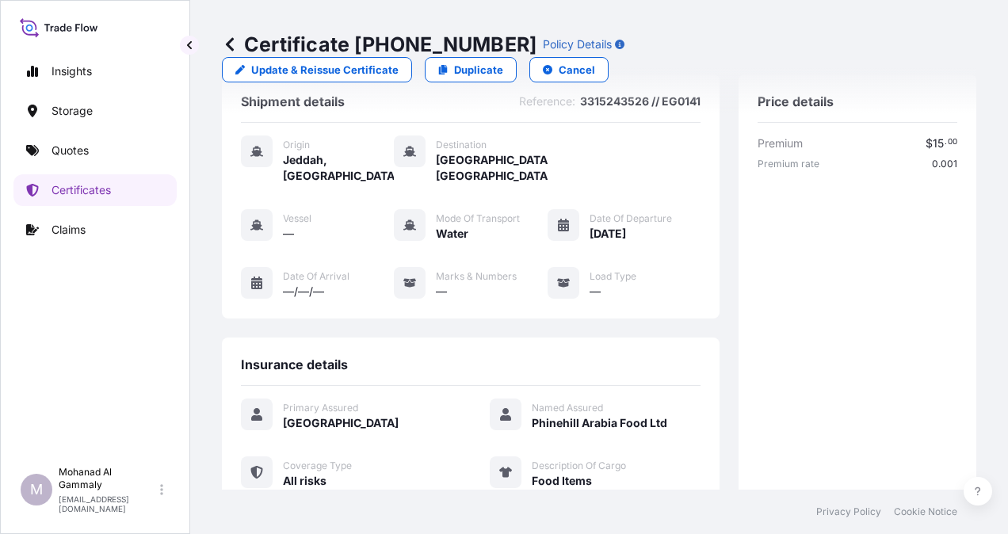
scroll to position [436, 0]
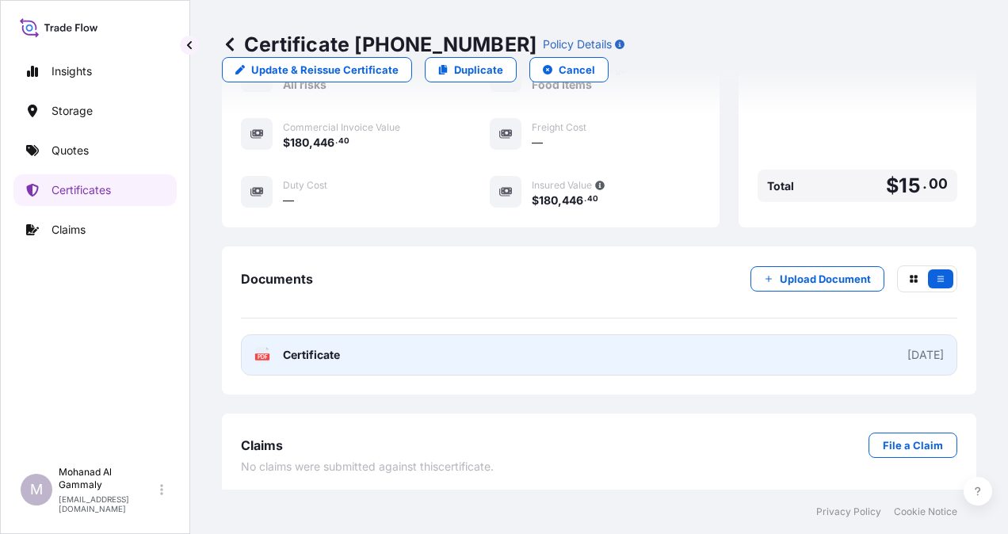
click at [800, 356] on link "PDF Certificate 2025-09-15" at bounding box center [599, 354] width 716 height 41
